Goal: Task Accomplishment & Management: Manage account settings

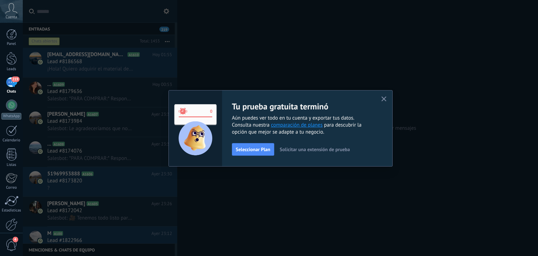
click at [322, 149] on span "Solicitar una extensión de prueba" at bounding box center [315, 149] width 70 height 5
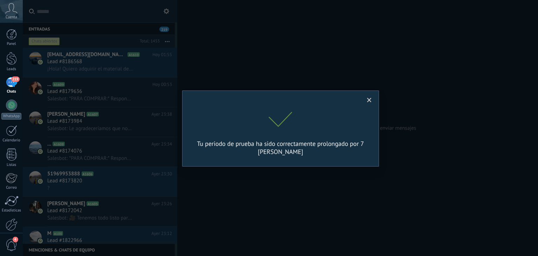
click at [368, 98] on span at bounding box center [369, 100] width 5 height 5
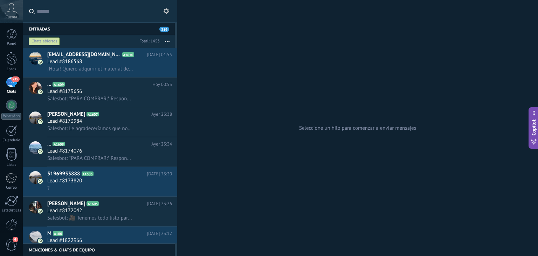
click at [6, 81] on div "219" at bounding box center [11, 82] width 11 height 10
